Goal: Information Seeking & Learning: Find specific fact

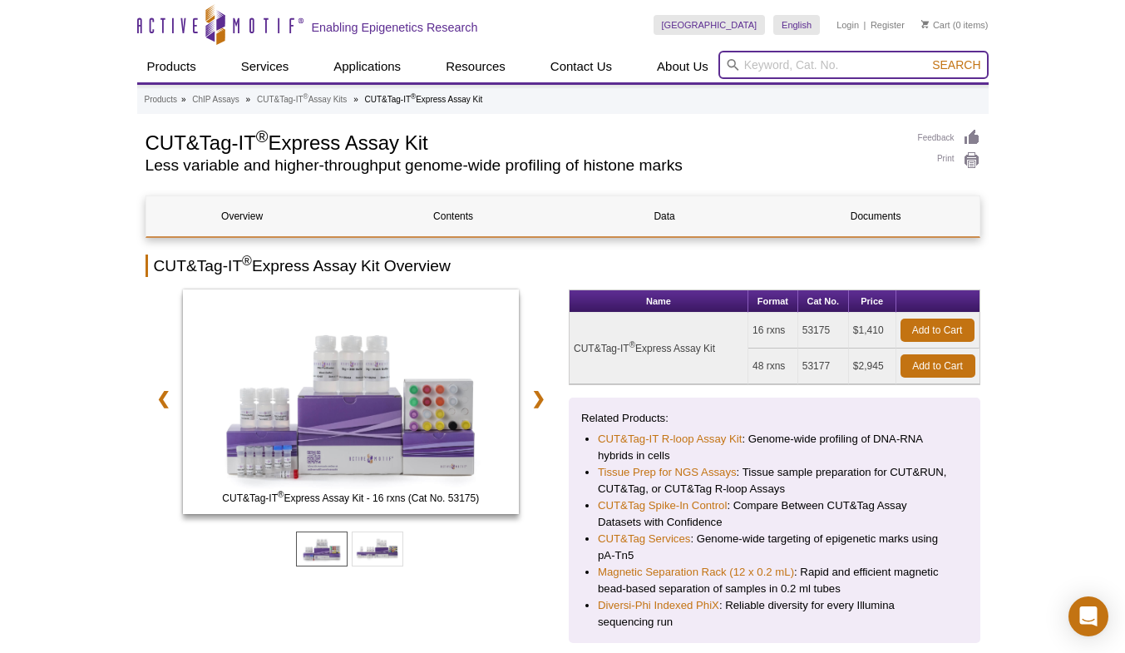
click at [819, 69] on input "search" at bounding box center [853, 65] width 270 height 28
type input "jund"
click at [944, 65] on span "Search" at bounding box center [956, 64] width 48 height 13
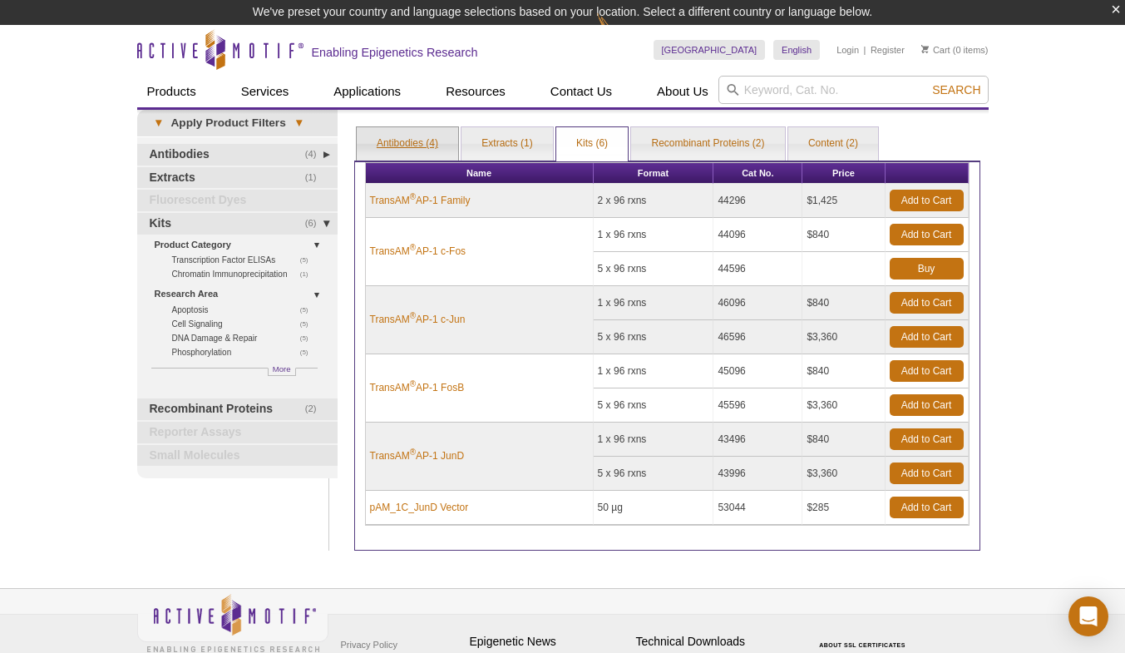
click at [414, 141] on link "Antibodies (4)" at bounding box center [407, 143] width 101 height 33
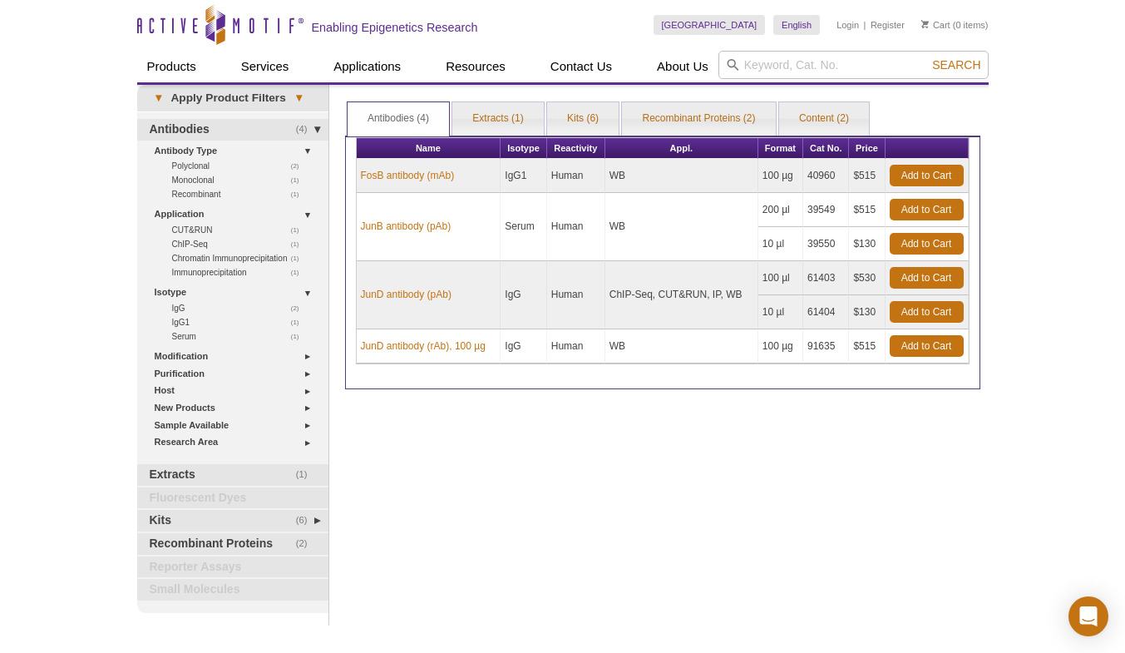
drag, startPoint x: 807, startPoint y: 276, endPoint x: 837, endPoint y: 273, distance: 30.0
click at [837, 273] on td "61403" at bounding box center [826, 278] width 46 height 34
copy td "61403"
